Goal: Task Accomplishment & Management: Complete application form

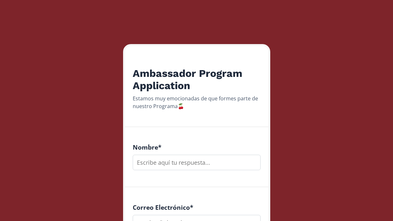
scroll to position [64, 0]
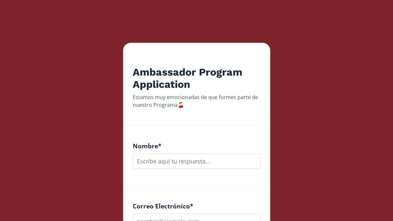
drag, startPoint x: 190, startPoint y: 156, endPoint x: 188, endPoint y: 150, distance: 7.2
click at [188, 153] on div "Nombre *" at bounding box center [197, 155] width 128 height 27
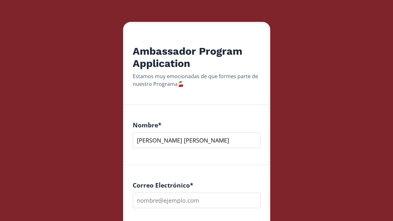
scroll to position [101, 0]
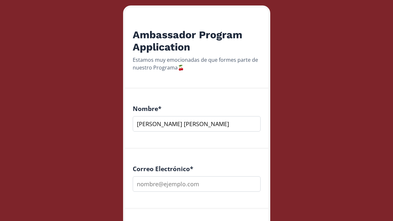
type input "[PERSON_NAME] [PERSON_NAME]"
click at [215, 182] on input "email" at bounding box center [197, 183] width 128 height 15
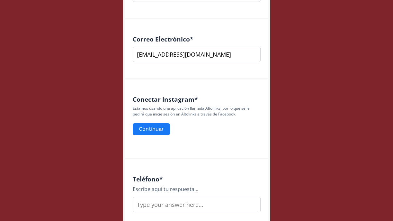
scroll to position [240, 0]
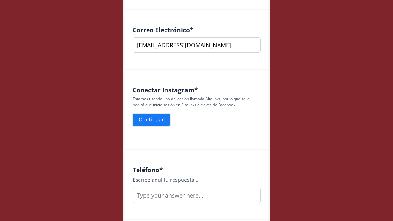
type input "[EMAIL_ADDRESS][DOMAIN_NAME]"
click at [162, 121] on button "Continuar" at bounding box center [151, 120] width 39 height 14
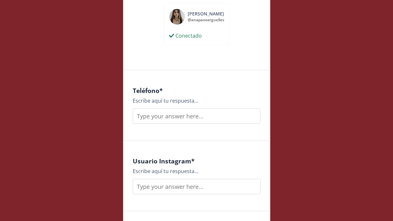
scroll to position [342, 0]
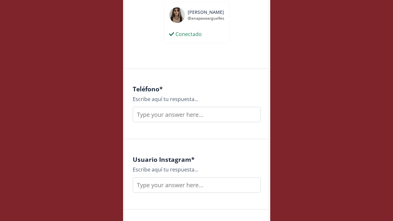
click at [206, 114] on input "text" at bounding box center [197, 114] width 128 height 15
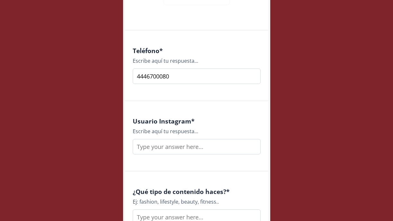
scroll to position [383, 0]
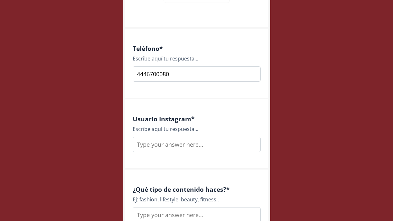
type input "4446700080"
click at [194, 145] on input "text" at bounding box center [197, 143] width 128 height 15
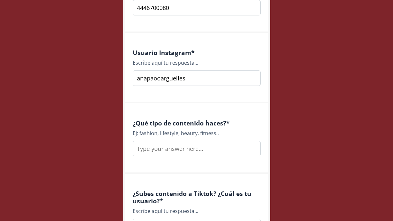
scroll to position [452, 0]
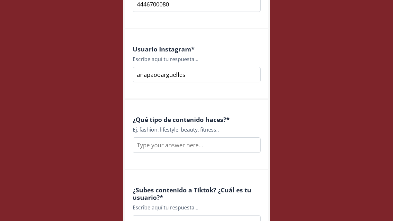
type input "anapaooarguelles"
click at [194, 145] on input "text" at bounding box center [197, 144] width 128 height 15
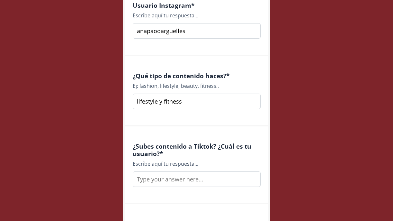
scroll to position [497, 0]
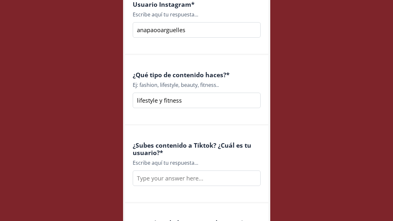
type input "lifestyle y fitness"
click at [207, 180] on input "text" at bounding box center [197, 177] width 128 height 15
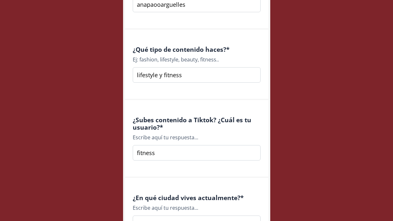
scroll to position [530, 0]
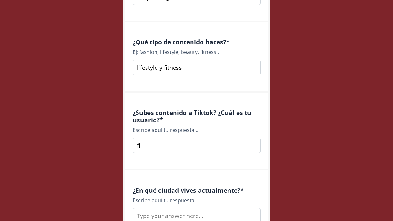
type input "f"
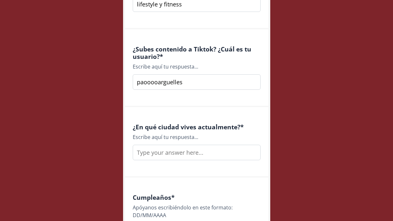
scroll to position [594, 0]
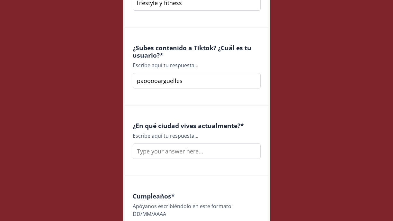
type input "paooooarguelles"
click at [231, 152] on input "text" at bounding box center [197, 150] width 128 height 15
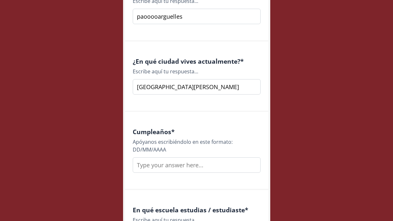
scroll to position [669, 0]
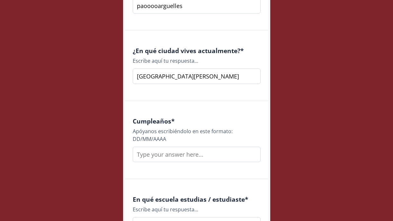
type input "[GEOGRAPHIC_DATA][PERSON_NAME]"
click at [216, 158] on input "text" at bounding box center [197, 153] width 128 height 15
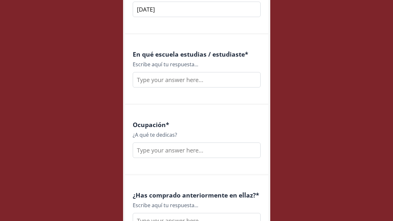
scroll to position [841, 0]
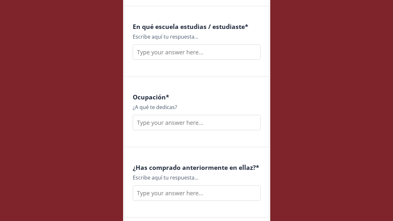
type input "[DATE]"
click at [225, 50] on input "text" at bounding box center [197, 51] width 128 height 15
type input "Lomas del real"
click at [190, 127] on input "text" at bounding box center [197, 122] width 128 height 15
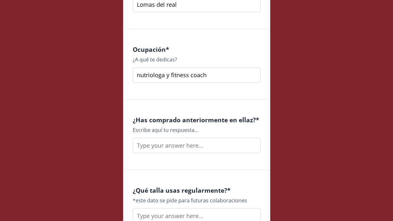
scroll to position [889, 0]
type input "nutriologa y fitness coach"
click at [190, 146] on input "text" at bounding box center [197, 144] width 128 height 15
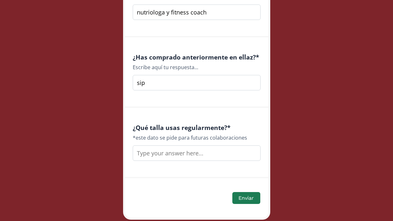
scroll to position [957, 0]
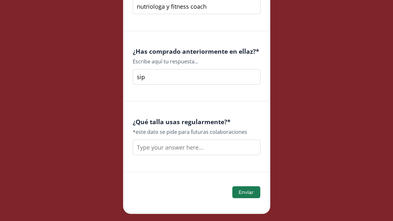
type input "sip"
click at [170, 148] on input "text" at bounding box center [197, 146] width 128 height 15
type input "talla xs"
click at [253, 190] on button "Enviar" at bounding box center [246, 192] width 30 height 14
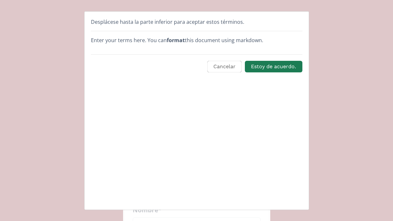
scroll to position [0, 0]
click at [277, 71] on button "Estoy de acuerdo." at bounding box center [273, 66] width 59 height 14
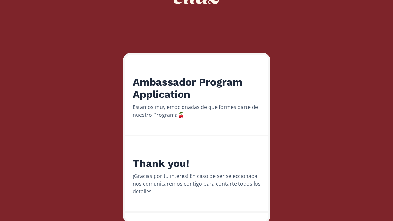
scroll to position [79, 0]
